Goal: Task Accomplishment & Management: Manage account settings

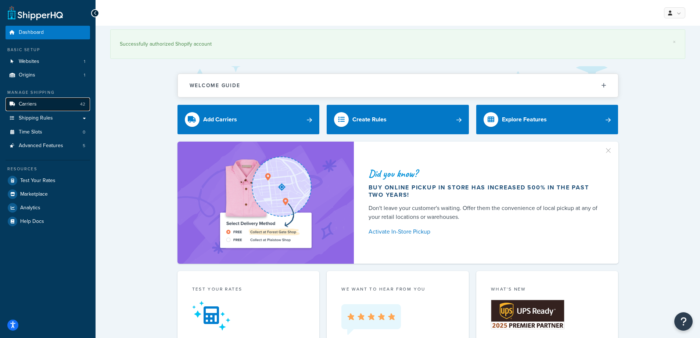
click at [36, 109] on link "Carriers 42" at bounding box center [48, 104] width 85 height 14
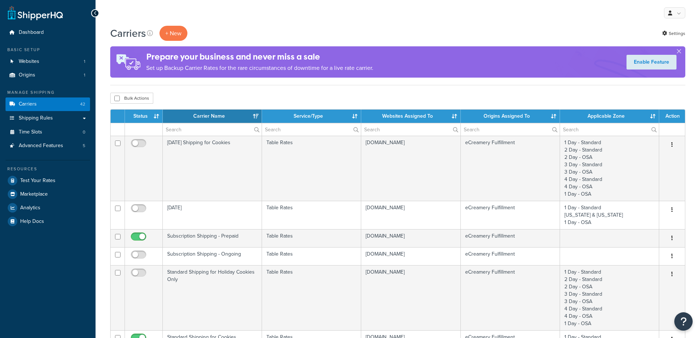
select select "15"
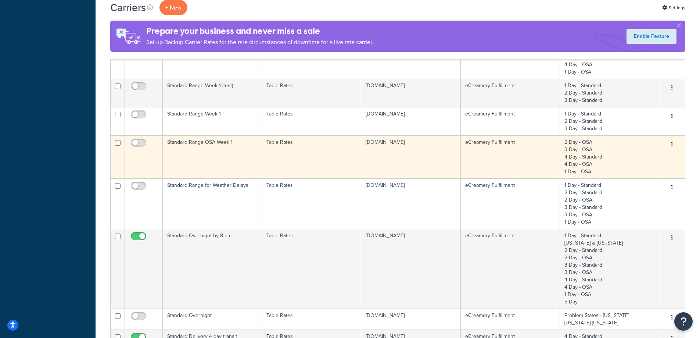
scroll to position [331, 0]
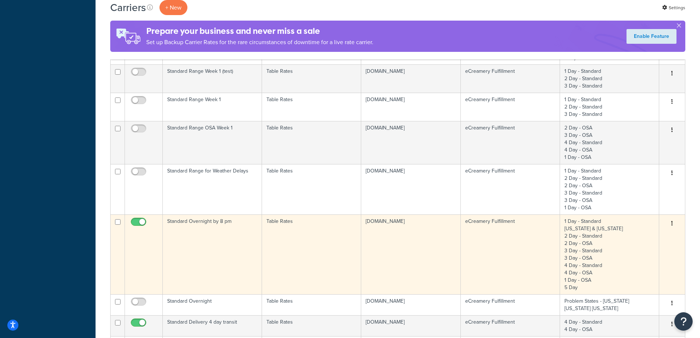
click at [198, 245] on td "Standard Overnight by 8 pm" at bounding box center [212, 254] width 99 height 80
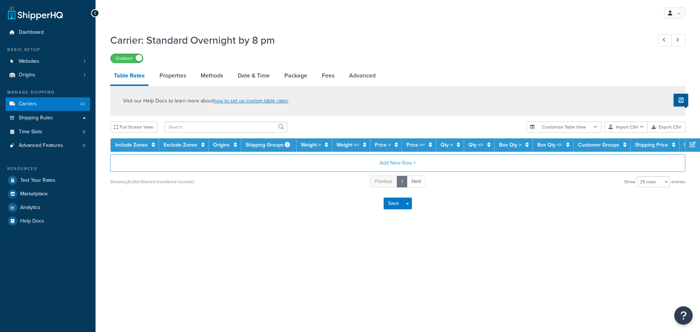
select select "25"
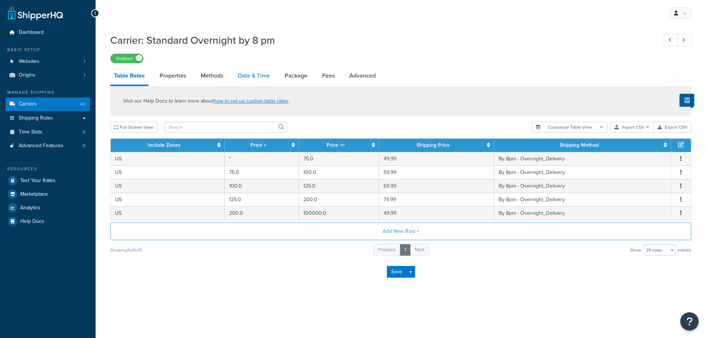
click at [243, 73] on link "Date & Time" at bounding box center [253, 76] width 39 height 18
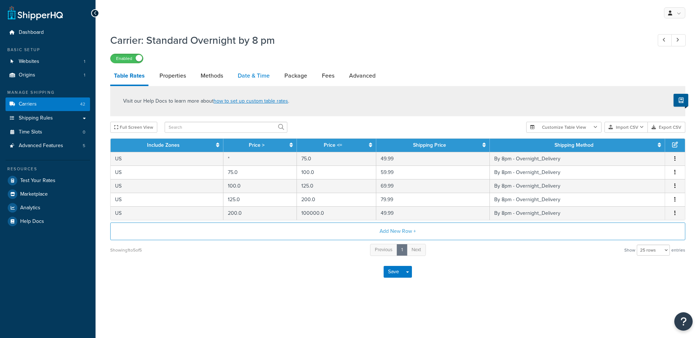
select select "yMMMEd"
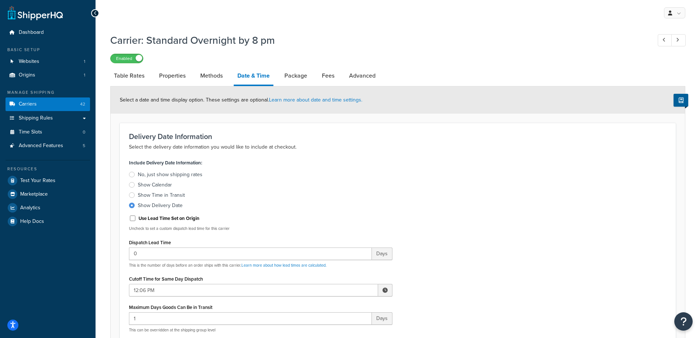
scroll to position [184, 0]
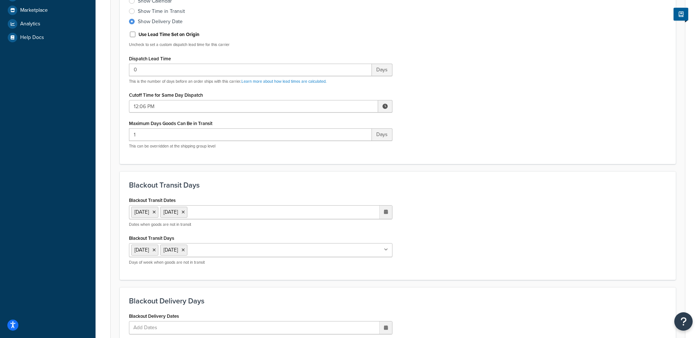
click at [259, 214] on ul "1 Sep 2025 9 Sep 2025" at bounding box center [260, 212] width 263 height 14
click at [336, 272] on td "16" at bounding box center [333, 271] width 12 height 11
click at [470, 241] on div "Blackout Transit Dates 1 Sep 2025 9 Sep 2025 16 Sep 2025 ‹ September 2025 › Su …" at bounding box center [397, 233] width 549 height 76
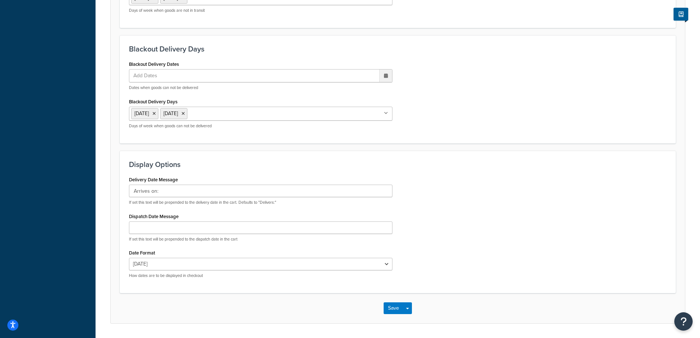
scroll to position [458, 0]
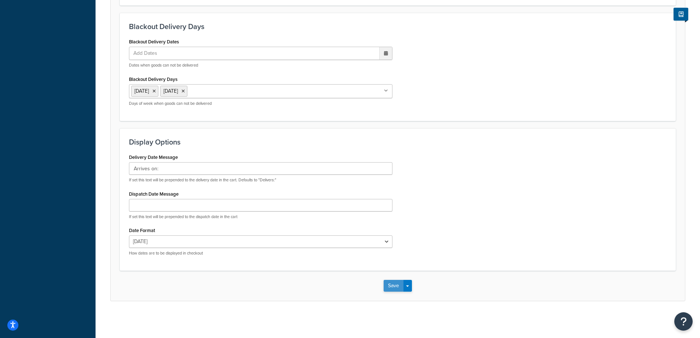
click at [388, 284] on button "Save" at bounding box center [394, 286] width 20 height 12
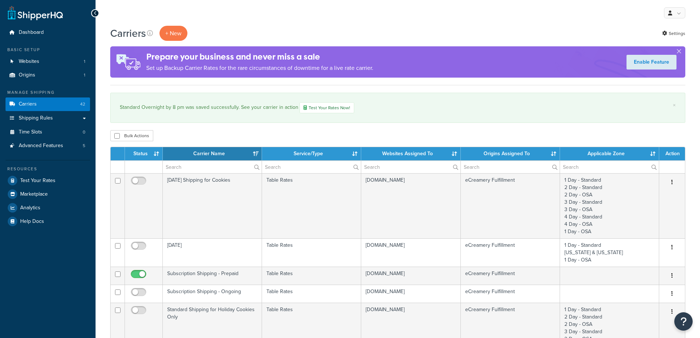
select select "15"
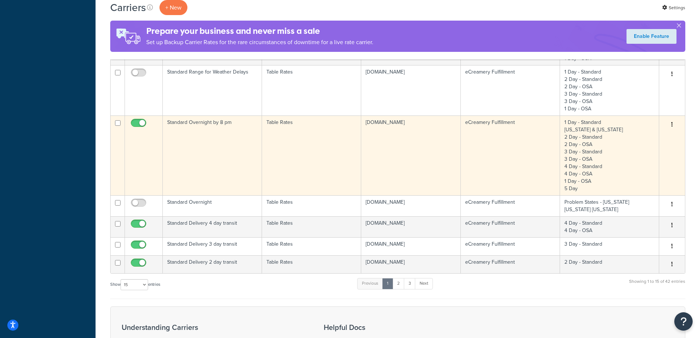
scroll to position [478, 0]
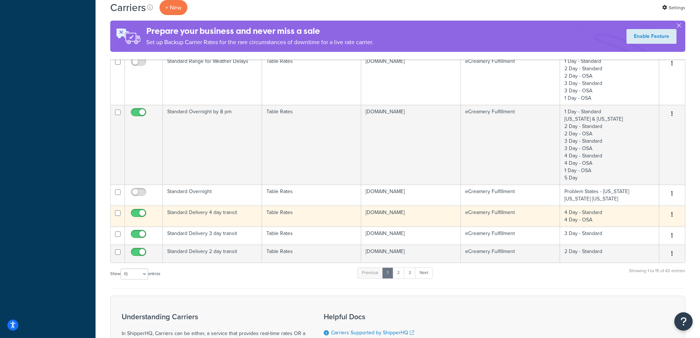
click at [224, 216] on td "Standard Delivery 4 day transit" at bounding box center [212, 215] width 99 height 21
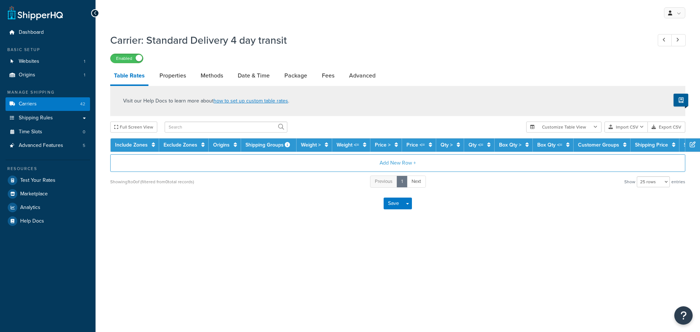
select select "25"
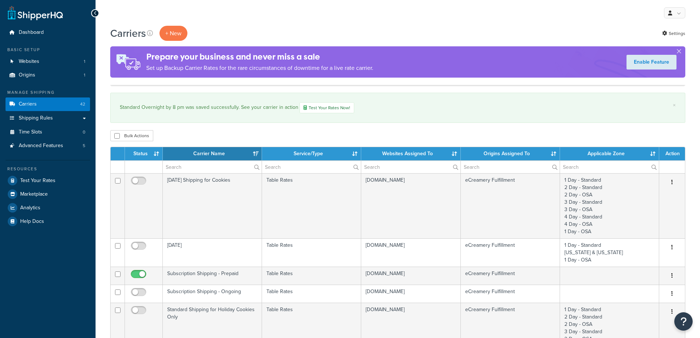
select select "15"
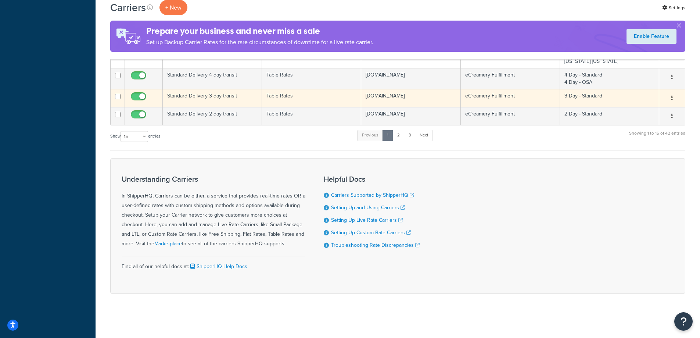
click at [238, 94] on td "Standard Delivery 3 day transit" at bounding box center [212, 98] width 99 height 18
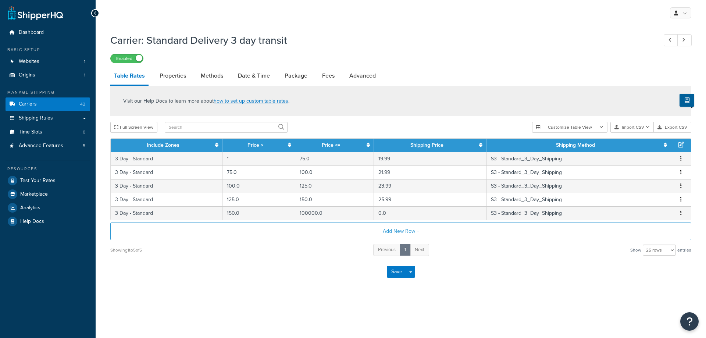
select select "25"
click at [248, 73] on link "Date & Time" at bounding box center [253, 76] width 39 height 18
select select "yMMMEd"
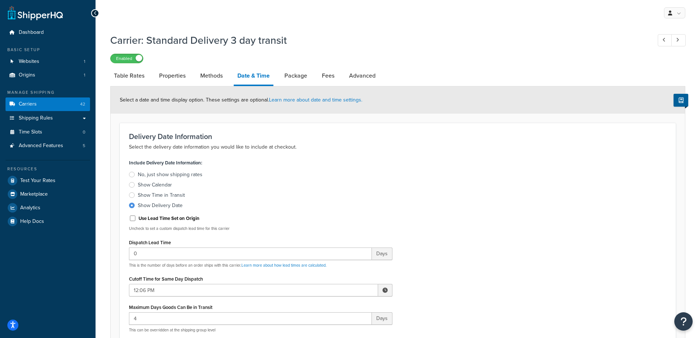
scroll to position [257, 0]
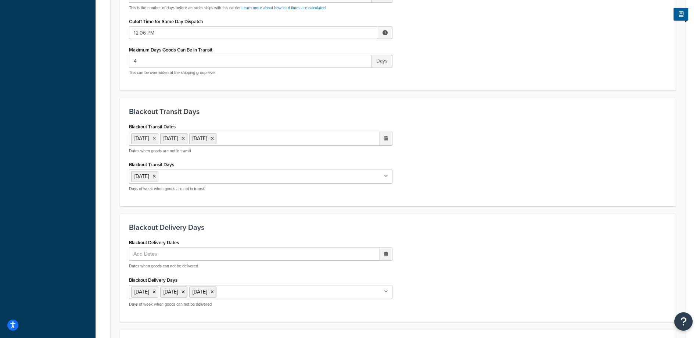
click at [280, 136] on ul "[DATE] [DATE] [DATE]" at bounding box center [260, 139] width 263 height 14
click at [336, 199] on td "16" at bounding box center [333, 197] width 12 height 11
click at [521, 179] on div "Blackout Transit Dates 1 Sep 2025 2 Sep 2025 9 Sep 2025 16 Sep 2025 ‹ September…" at bounding box center [397, 159] width 549 height 76
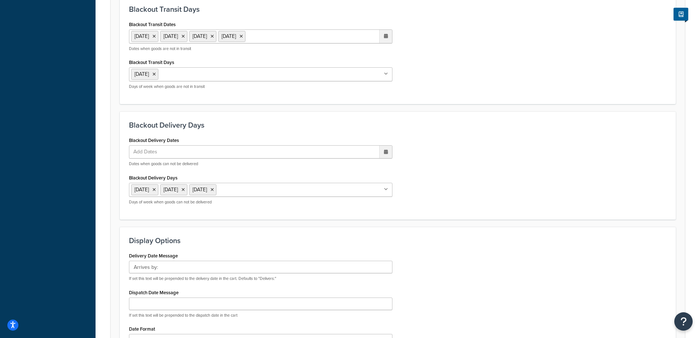
scroll to position [458, 0]
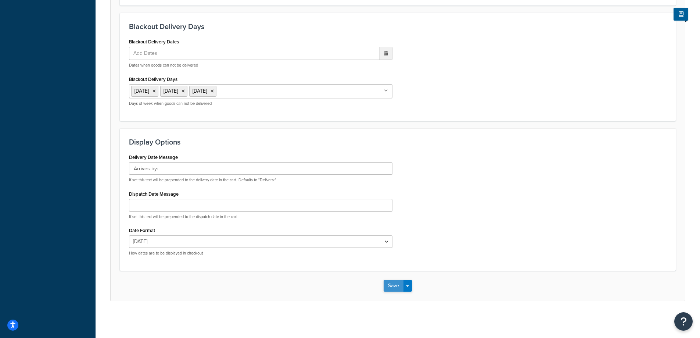
click at [398, 280] on button "Save" at bounding box center [394, 286] width 20 height 12
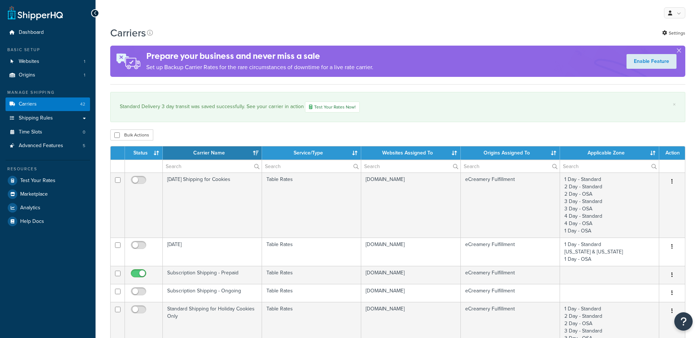
select select "15"
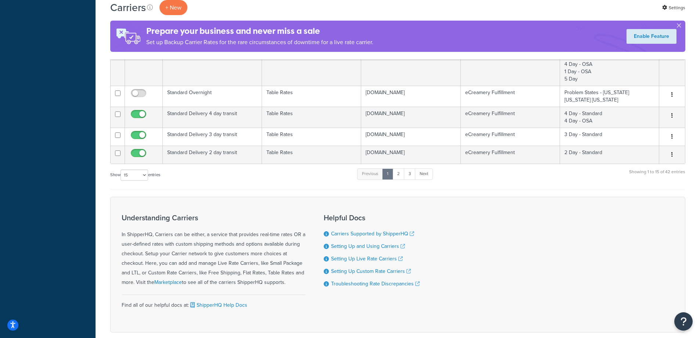
scroll to position [588, 0]
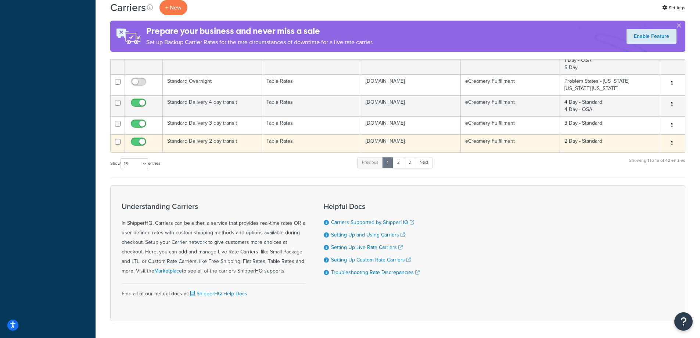
click at [233, 143] on td "Standard Delivery 2 day transit" at bounding box center [212, 143] width 99 height 18
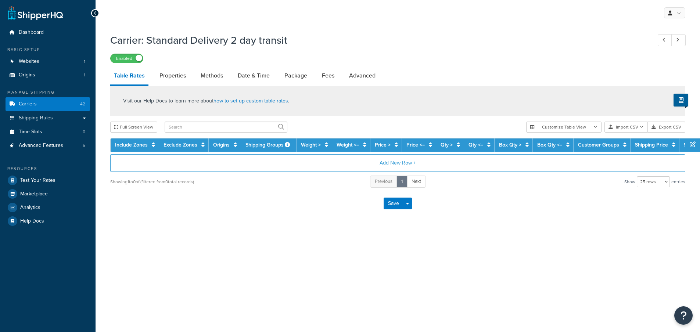
select select "25"
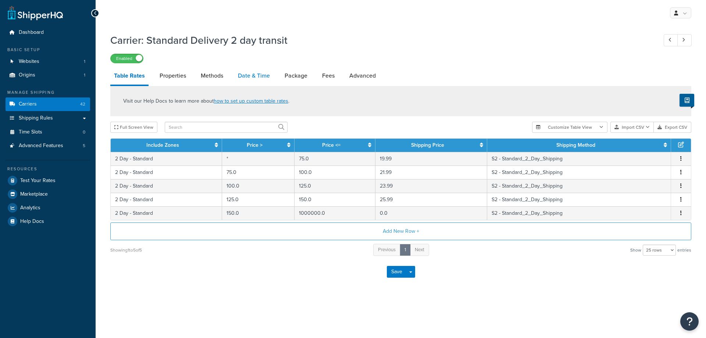
click at [249, 73] on link "Date & Time" at bounding box center [253, 76] width 39 height 18
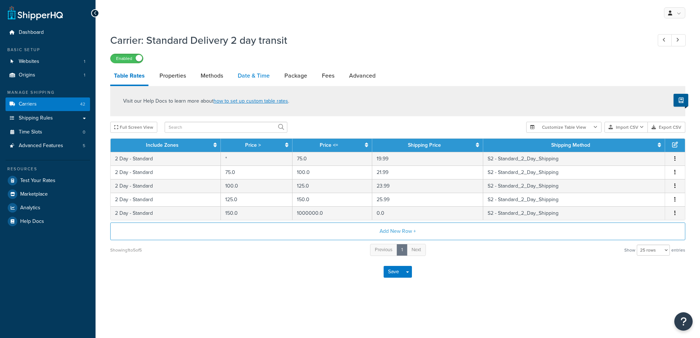
select select "yMMMEd"
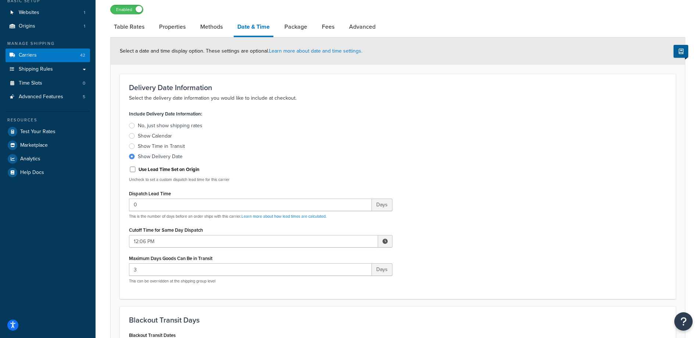
scroll to position [220, 0]
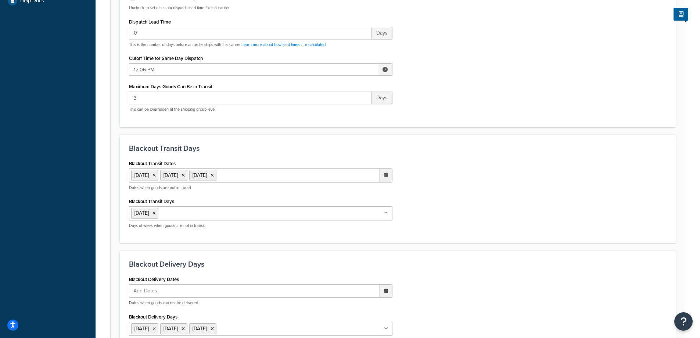
click at [290, 176] on ul "[DATE] [DATE] [DATE]" at bounding box center [260, 175] width 263 height 14
click at [333, 234] on td "16" at bounding box center [333, 234] width 12 height 11
click at [440, 195] on div "Blackout Transit Dates [DATE] [DATE] [DATE] [DATE] ‹ [DATE] › Su Mo Tu We Th Fr…" at bounding box center [397, 196] width 549 height 76
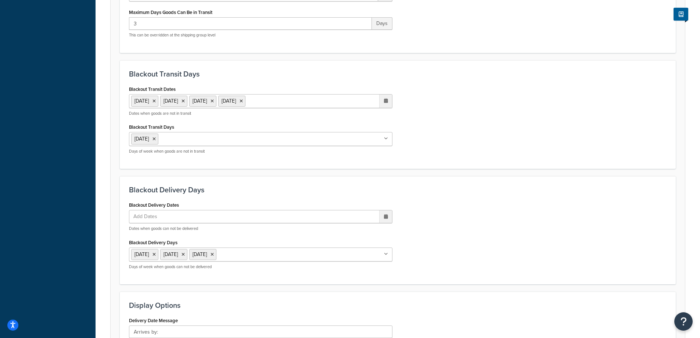
scroll to position [441, 0]
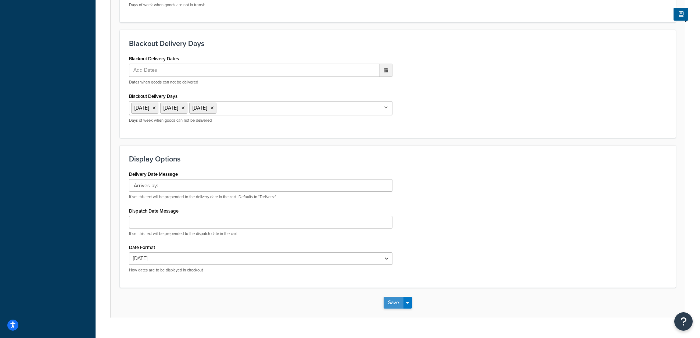
click at [393, 298] on button "Save" at bounding box center [394, 303] width 20 height 12
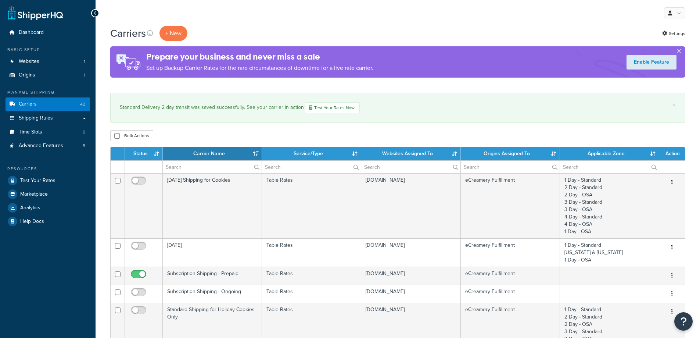
select select "15"
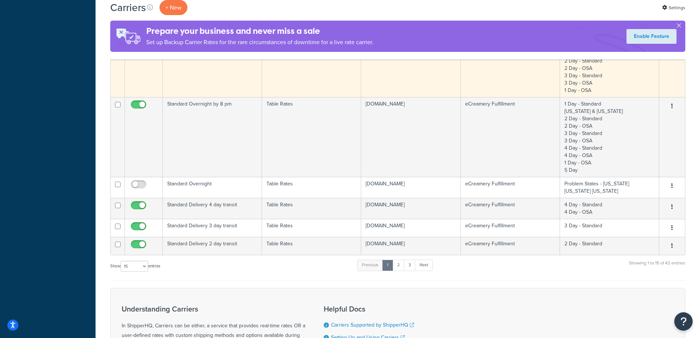
scroll to position [551, 0]
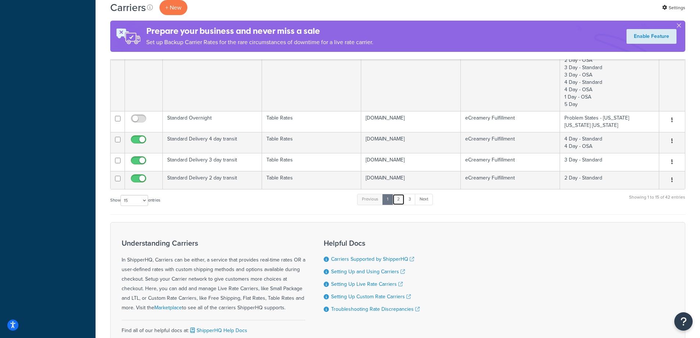
click at [399, 203] on link "2" at bounding box center [398, 199] width 12 height 11
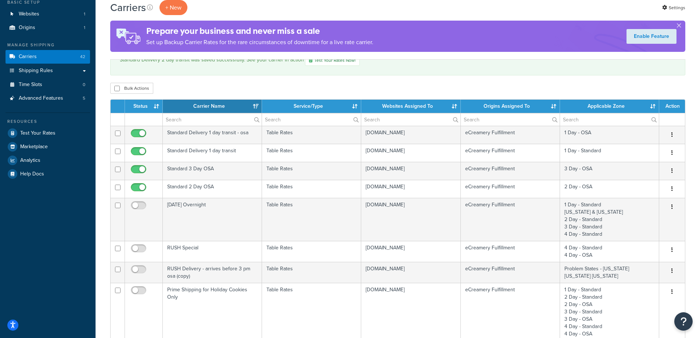
scroll to position [0, 0]
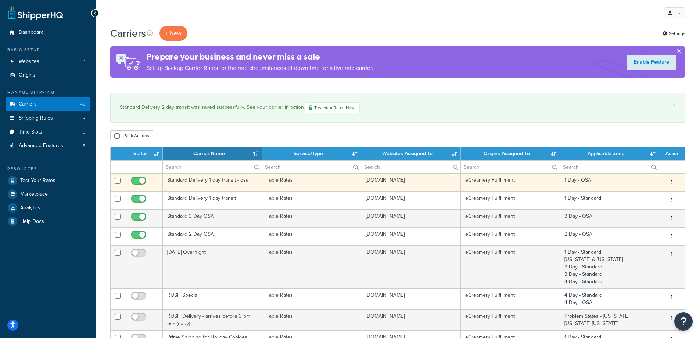
click at [218, 185] on td "Standard Delivery 1 day transit - osa" at bounding box center [212, 182] width 99 height 18
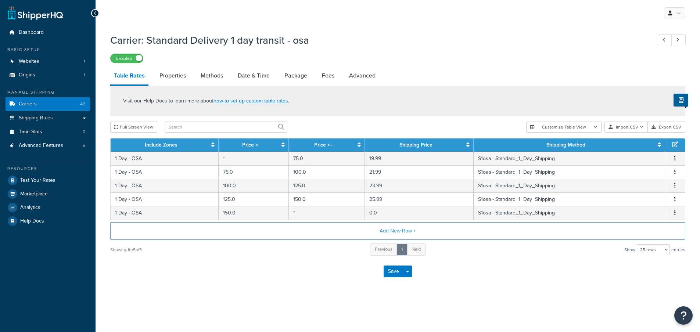
select select "25"
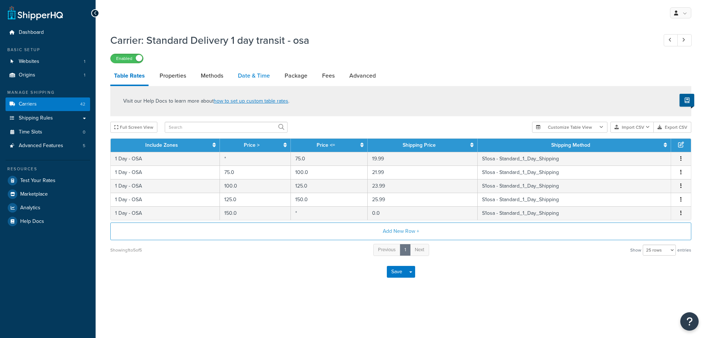
click at [246, 74] on link "Date & Time" at bounding box center [253, 76] width 39 height 18
select select "yMMMEd"
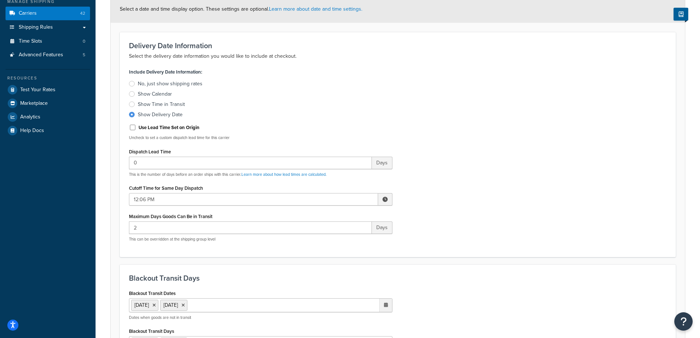
scroll to position [184, 0]
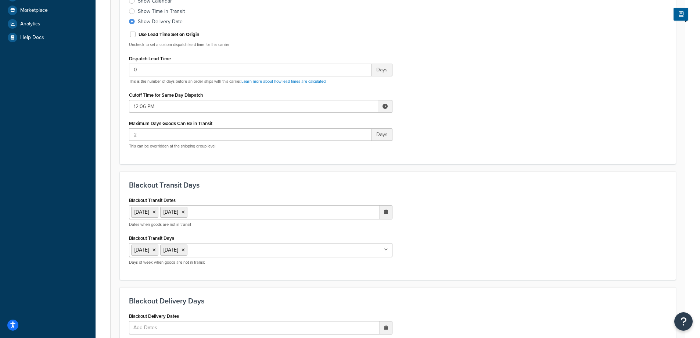
click at [250, 215] on ul "1 Sep 2025 9 Sep 2025" at bounding box center [260, 212] width 263 height 14
click at [336, 270] on td "16" at bounding box center [333, 271] width 12 height 11
click at [462, 217] on div "Blackout Transit Dates 1 Sep 2025 9 Sep 2025 16 Sep 2025 ‹ September 2025 › Su …" at bounding box center [397, 233] width 549 height 76
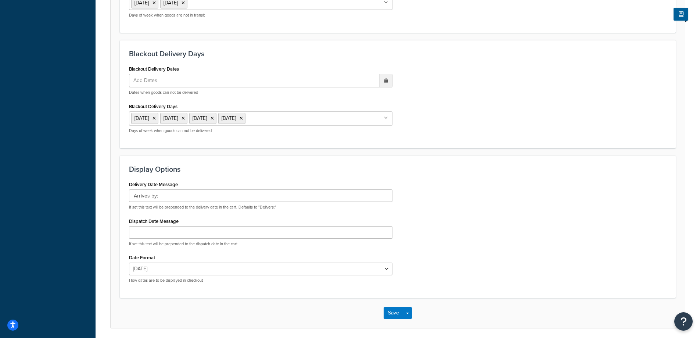
scroll to position [458, 0]
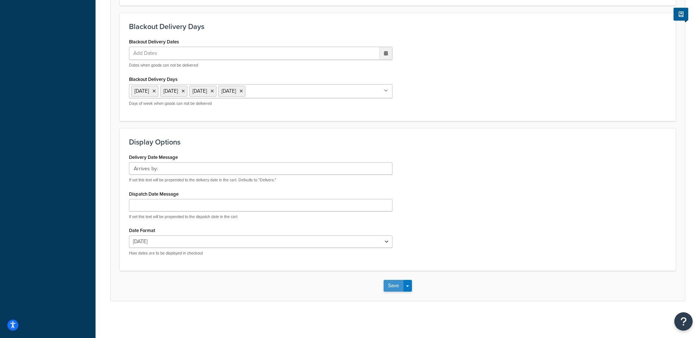
click at [391, 284] on button "Save" at bounding box center [394, 286] width 20 height 12
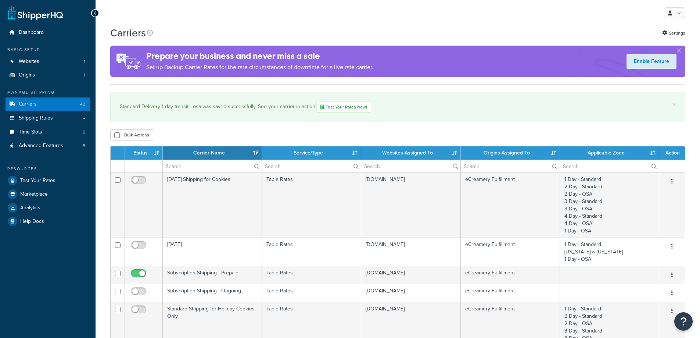
select select "15"
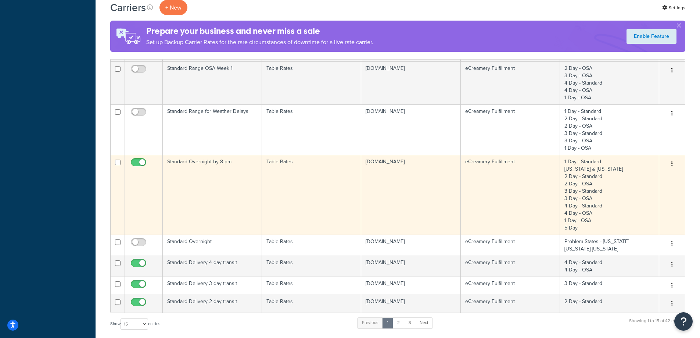
scroll to position [441, 0]
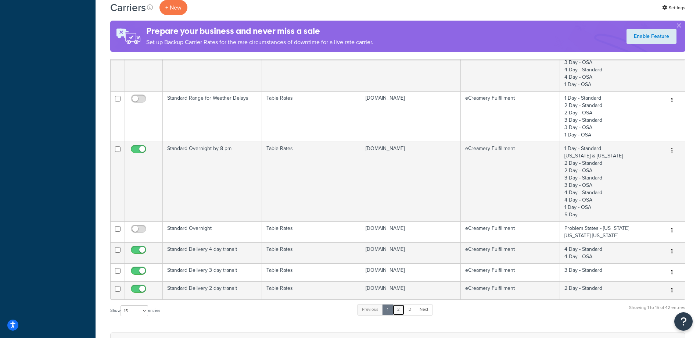
click at [399, 310] on link "2" at bounding box center [398, 309] width 12 height 11
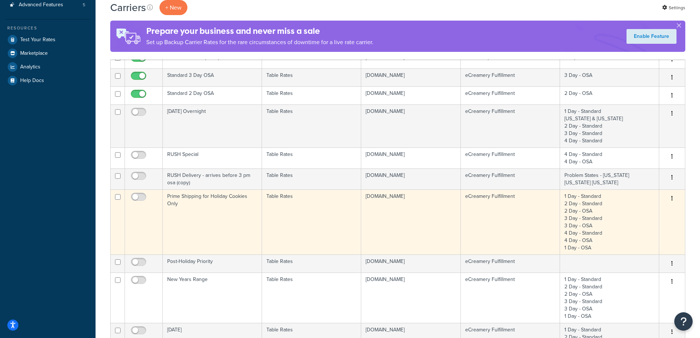
scroll to position [37, 0]
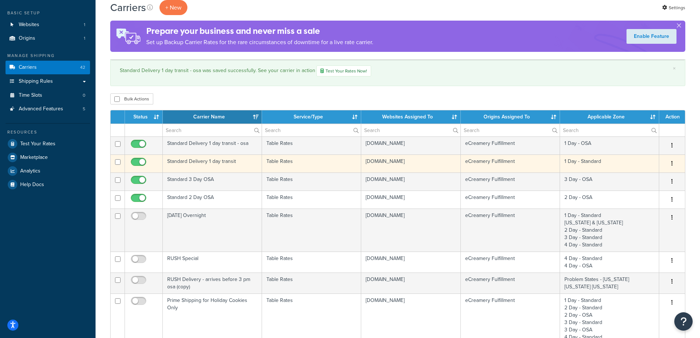
click at [219, 165] on td "Standard Delivery 1 day transit" at bounding box center [212, 163] width 99 height 18
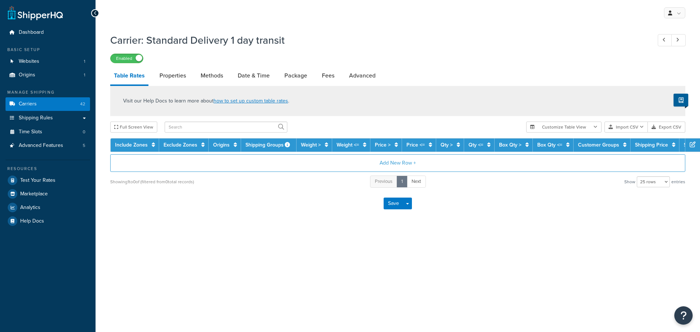
select select "25"
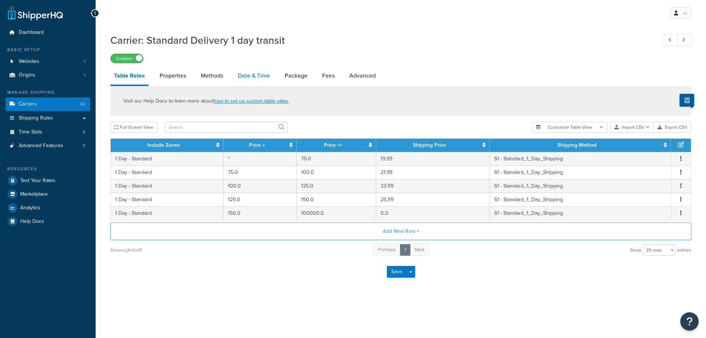
click at [261, 75] on link "Date & Time" at bounding box center [253, 76] width 39 height 18
select select "yMMMEd"
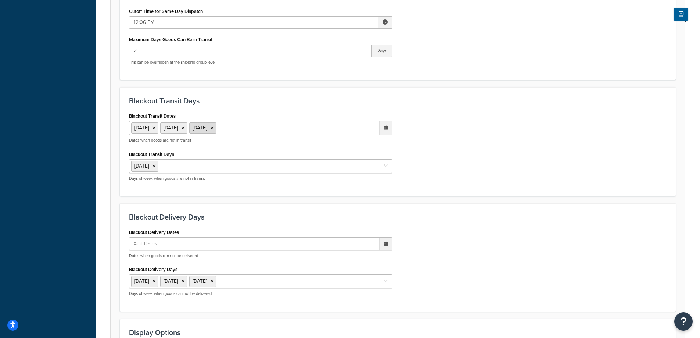
scroll to position [220, 0]
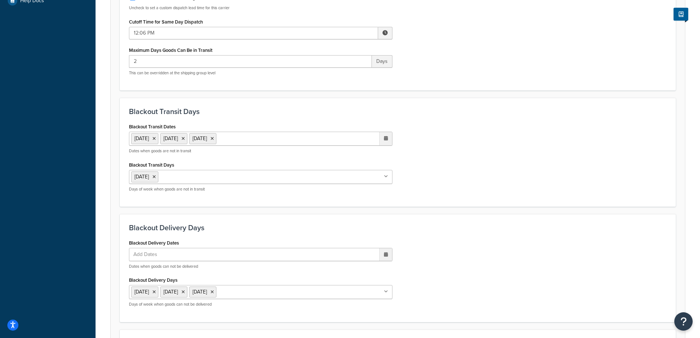
click at [265, 137] on ul "1 Sep 2025 2 Sep 2025 9 Sep 2025" at bounding box center [260, 139] width 263 height 14
click at [338, 198] on td "16" at bounding box center [333, 197] width 12 height 11
click at [449, 181] on div "Blackout Transit Dates 1 Sep 2025 2 Sep 2025 9 Sep 2025 16 Sep 2025 ‹ September…" at bounding box center [397, 159] width 549 height 76
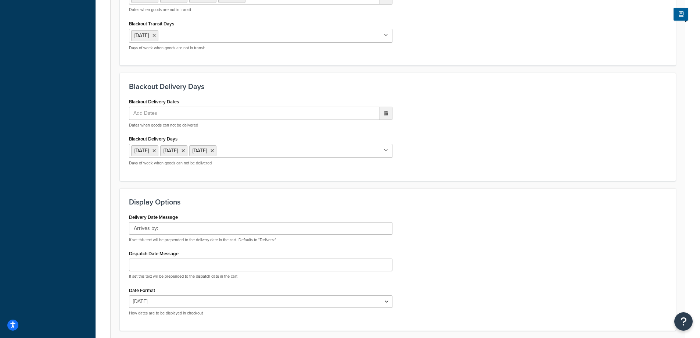
scroll to position [421, 0]
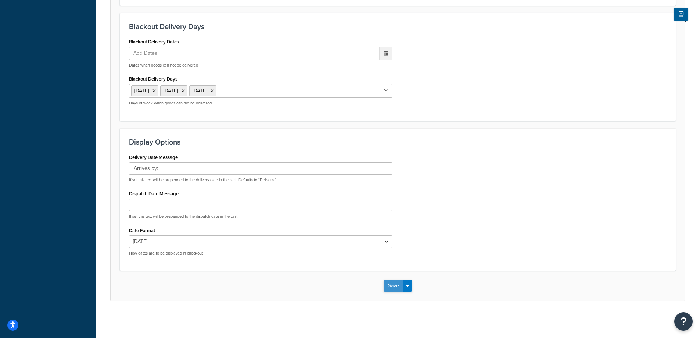
click at [395, 282] on button "Save" at bounding box center [394, 286] width 20 height 12
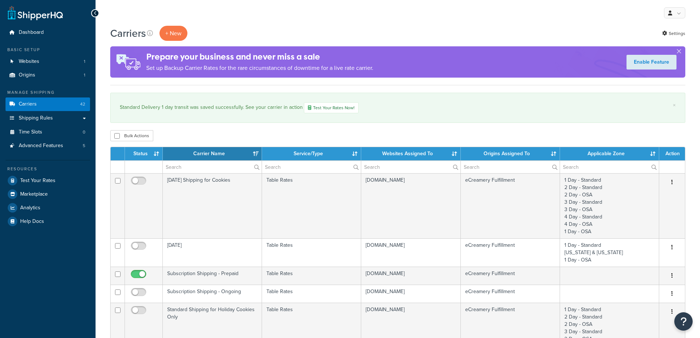
select select "15"
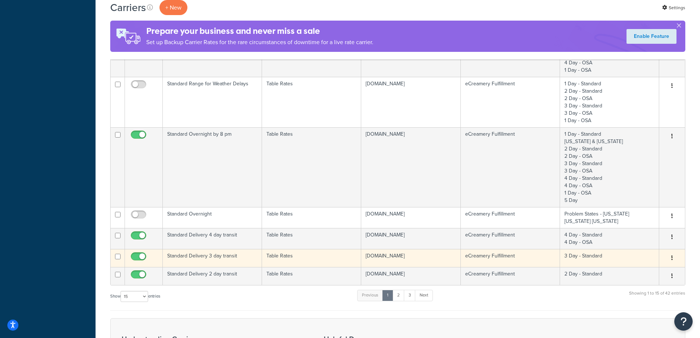
scroll to position [478, 0]
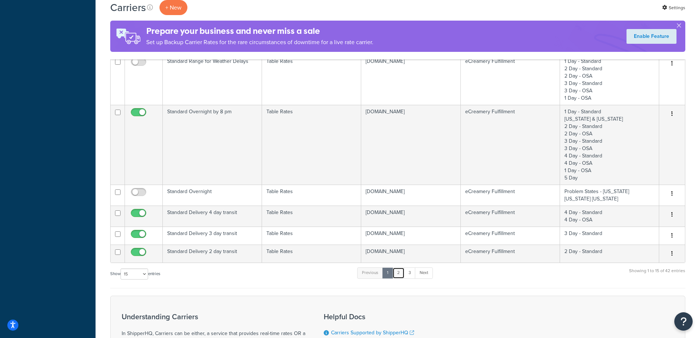
click at [397, 272] on link "2" at bounding box center [398, 272] width 12 height 11
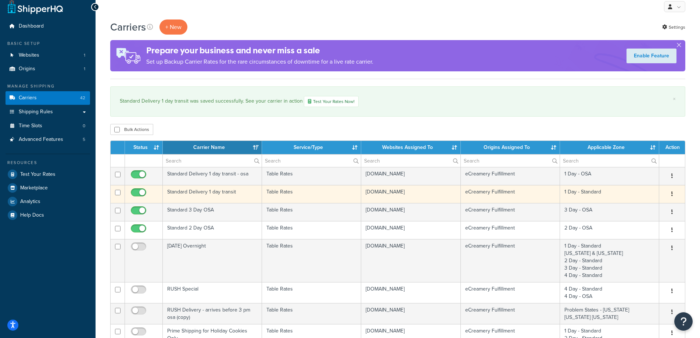
scroll to position [0, 0]
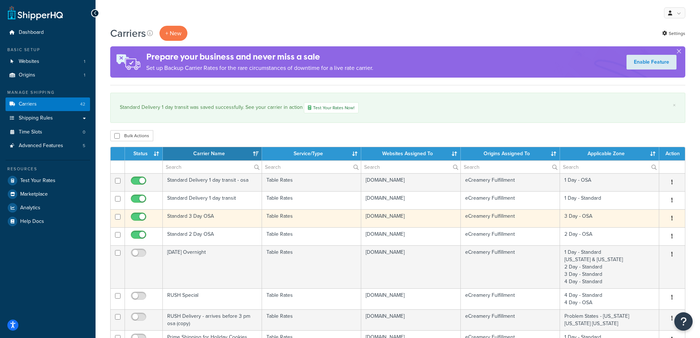
click at [233, 211] on td "Standard 3 Day OSA" at bounding box center [212, 218] width 99 height 18
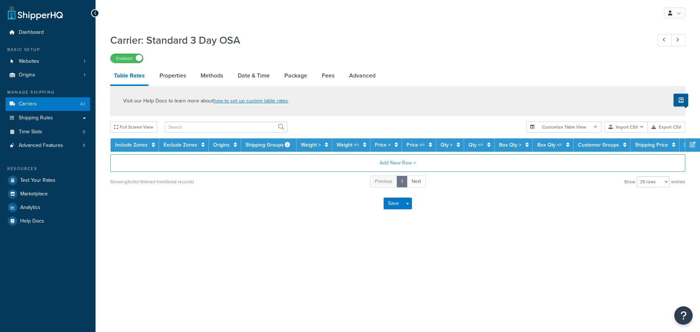
select select "25"
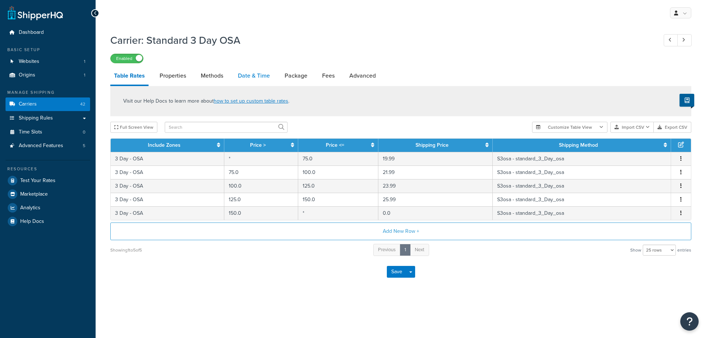
click at [247, 76] on link "Date & Time" at bounding box center [253, 76] width 39 height 18
select select "yMMMEd"
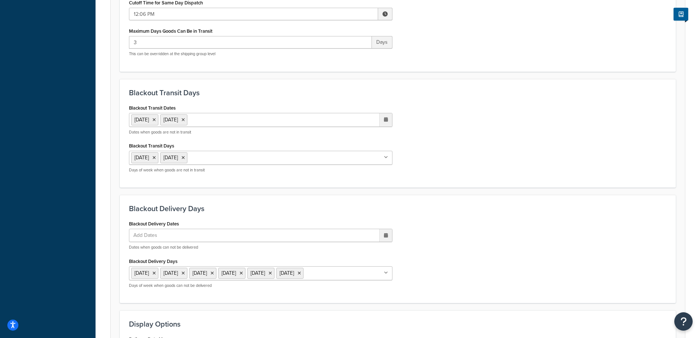
scroll to position [331, 0]
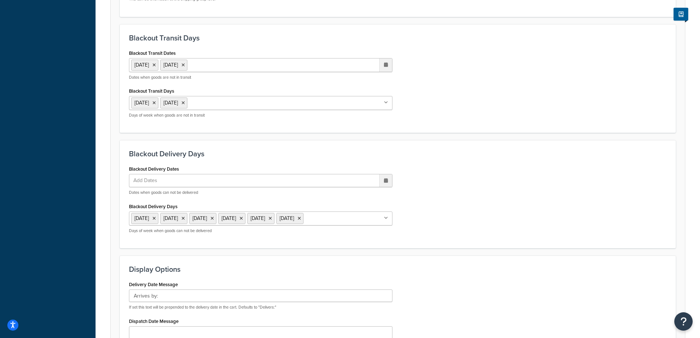
click at [265, 64] on ul "[DATE] [DATE]" at bounding box center [260, 65] width 263 height 14
click at [337, 123] on td "16" at bounding box center [333, 124] width 12 height 11
click at [437, 107] on div "Blackout Transit Dates [DATE] [DATE] [DATE] ‹ [DATE] › Su Mo Tu We Th Fr Sa 31 …" at bounding box center [397, 86] width 549 height 76
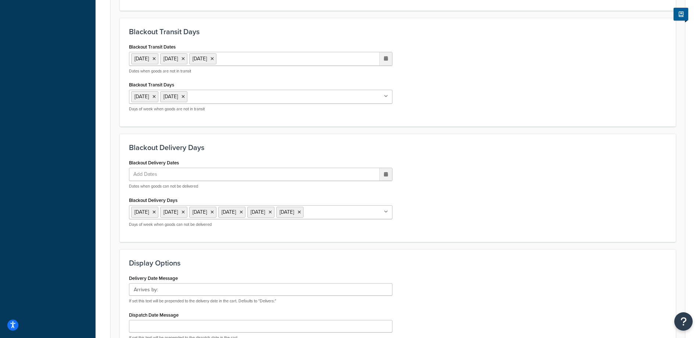
scroll to position [469, 0]
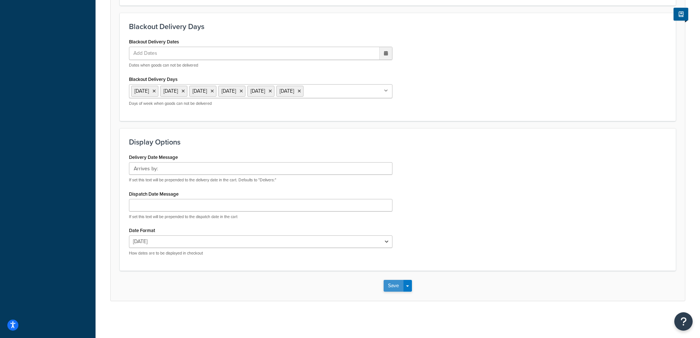
click at [390, 280] on button "Save" at bounding box center [394, 286] width 20 height 12
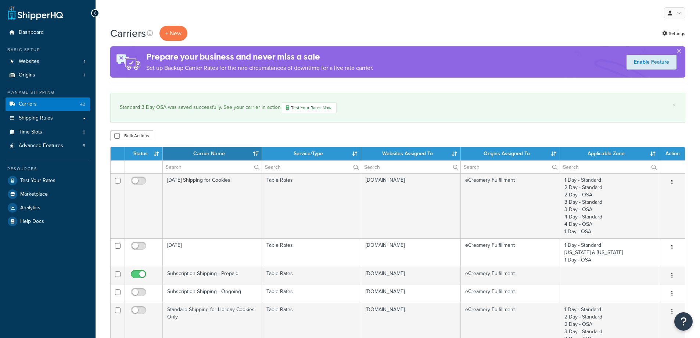
select select "15"
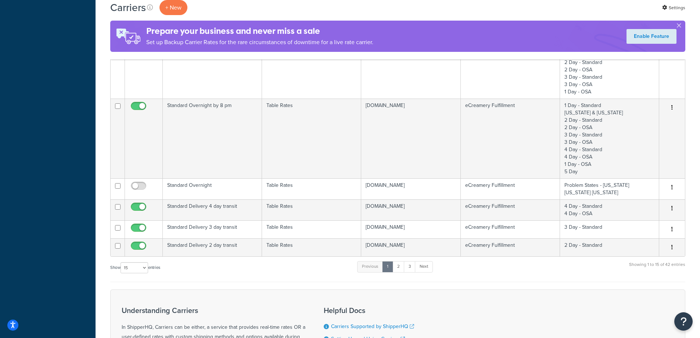
scroll to position [615, 0]
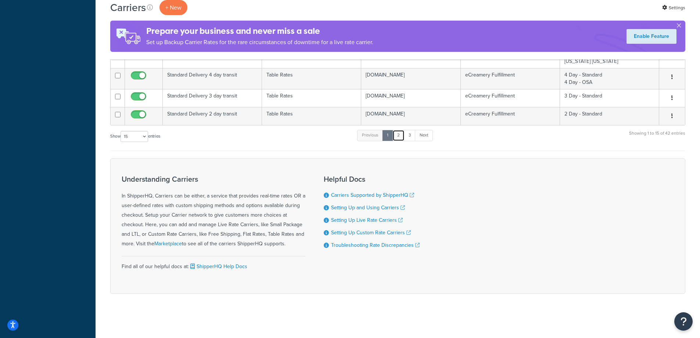
click at [400, 139] on link "2" at bounding box center [398, 135] width 12 height 11
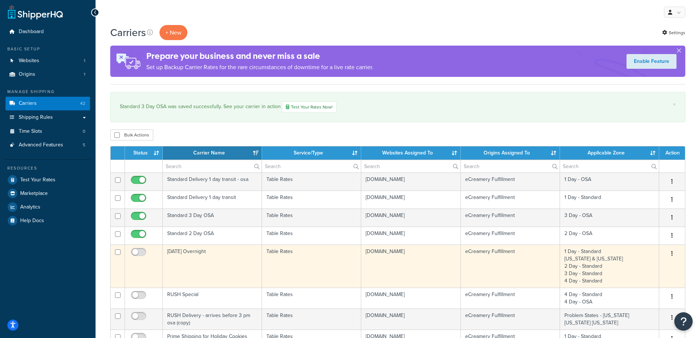
scroll to position [0, 0]
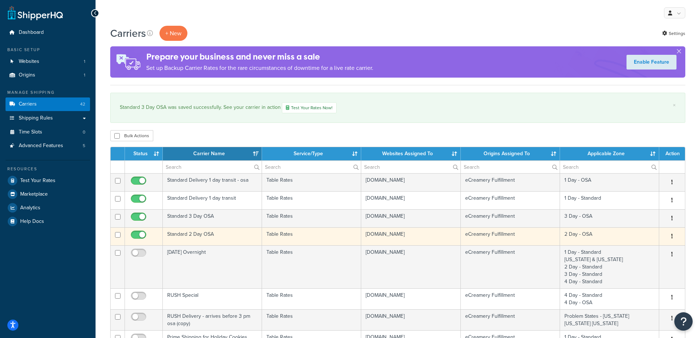
click at [216, 234] on td "Standard 2 Day OSA" at bounding box center [212, 236] width 99 height 18
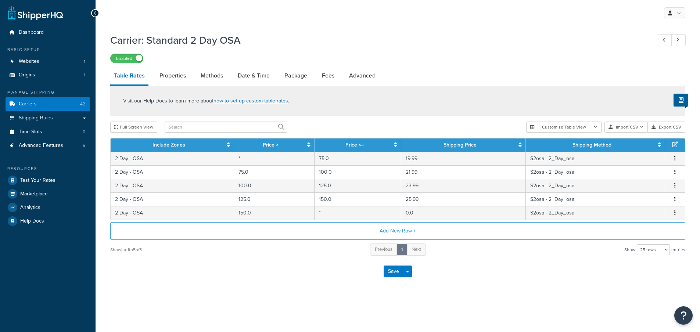
select select "25"
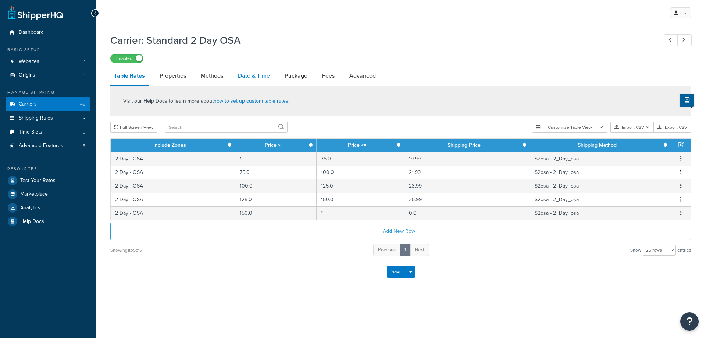
click at [259, 77] on link "Date & Time" at bounding box center [253, 76] width 39 height 18
select select "yMMMEd"
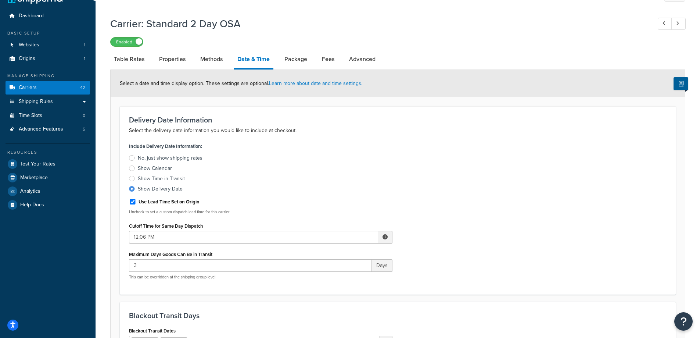
scroll to position [184, 0]
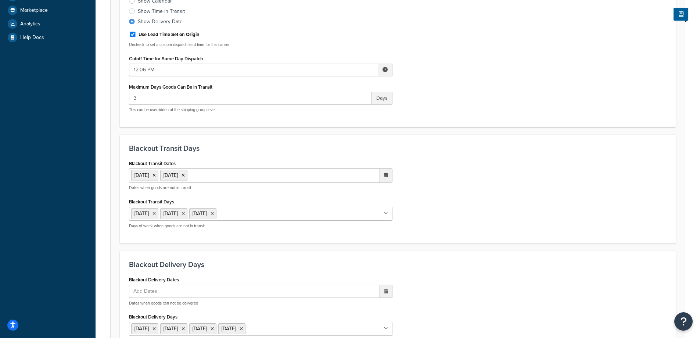
click at [251, 177] on ul "[DATE] [DATE]" at bounding box center [260, 175] width 263 height 14
click at [333, 238] on td "16" at bounding box center [333, 234] width 12 height 11
click at [425, 215] on div "Blackout Transit Dates [DATE] [DATE] [DATE] ‹ [DATE] › Su Mo Tu We Th Fr Sa 31 …" at bounding box center [397, 196] width 549 height 76
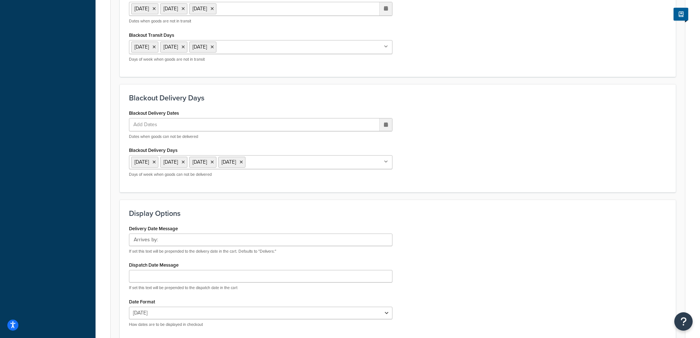
scroll to position [421, 0]
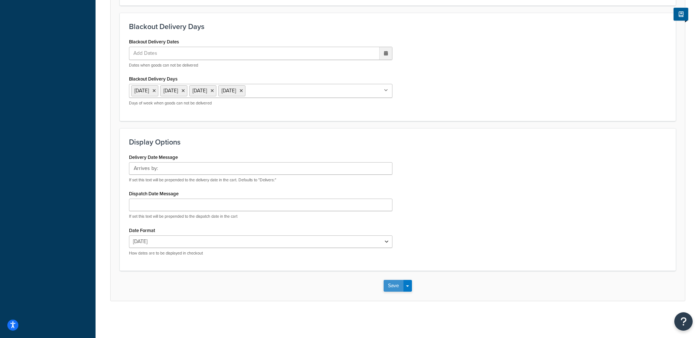
click at [392, 283] on button "Save" at bounding box center [394, 286] width 20 height 12
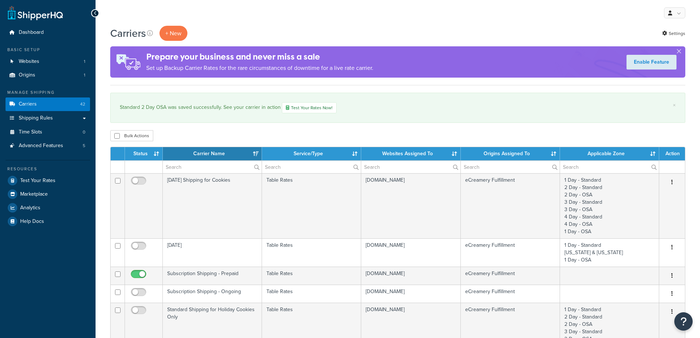
select select "15"
